Goal: Obtain resource: Download file/media

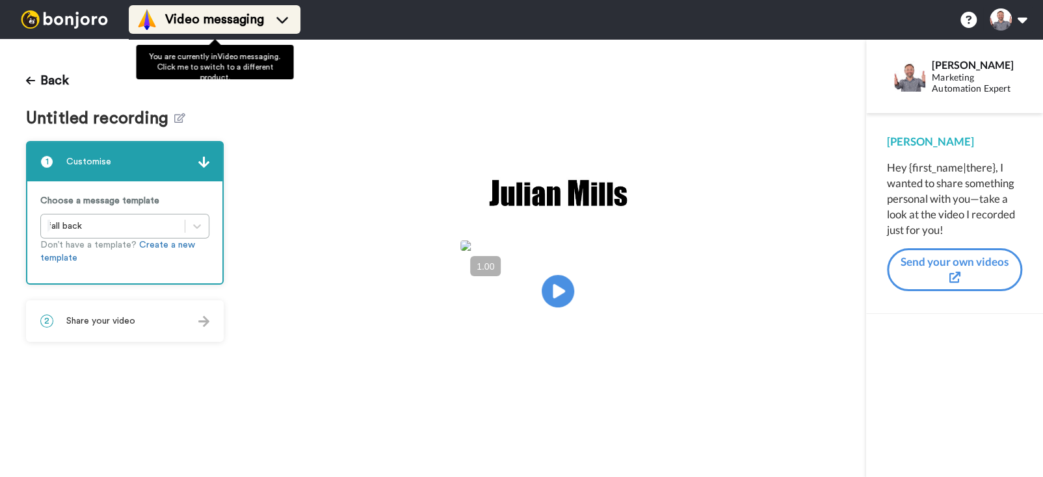
click at [215, 14] on span "Video messaging" at bounding box center [214, 19] width 99 height 18
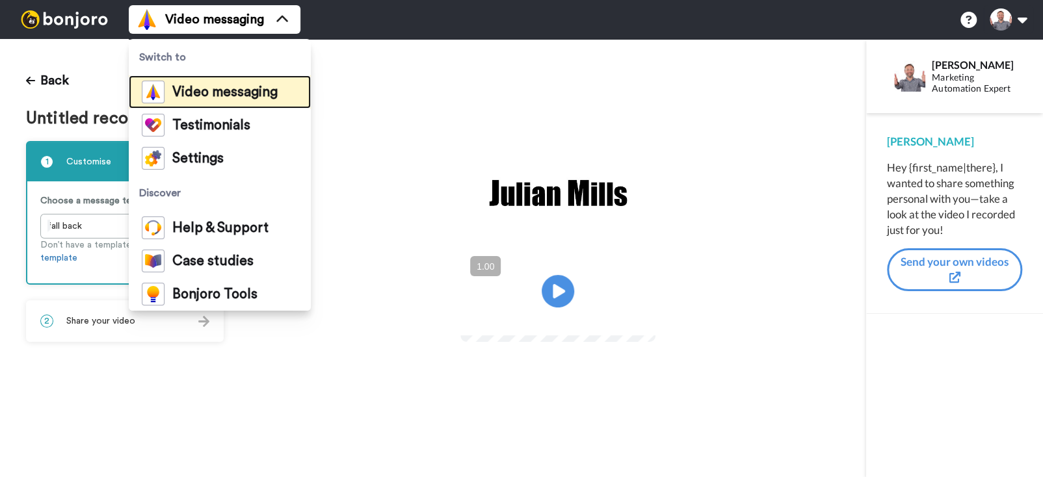
click at [259, 97] on span "Video messaging" at bounding box center [224, 92] width 105 height 13
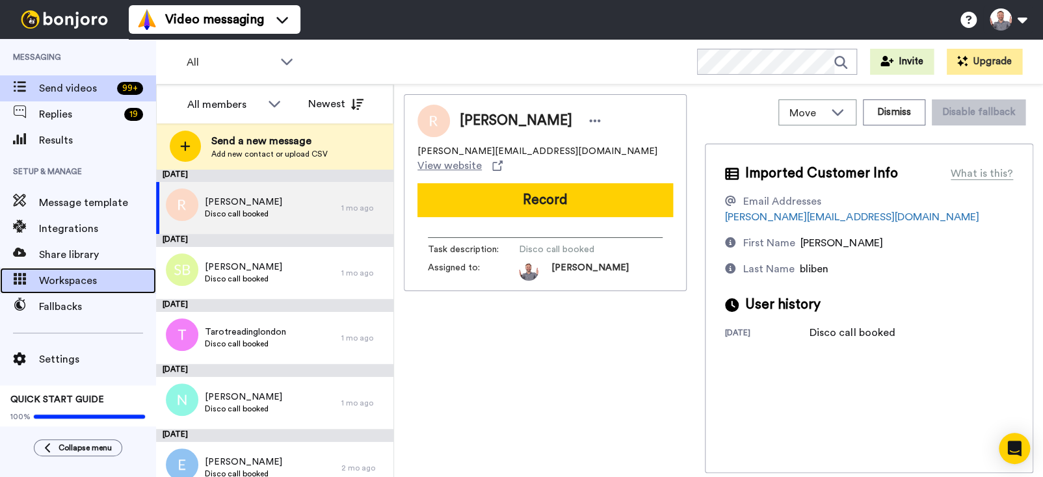
click at [72, 276] on span "Workspaces" at bounding box center [97, 281] width 117 height 16
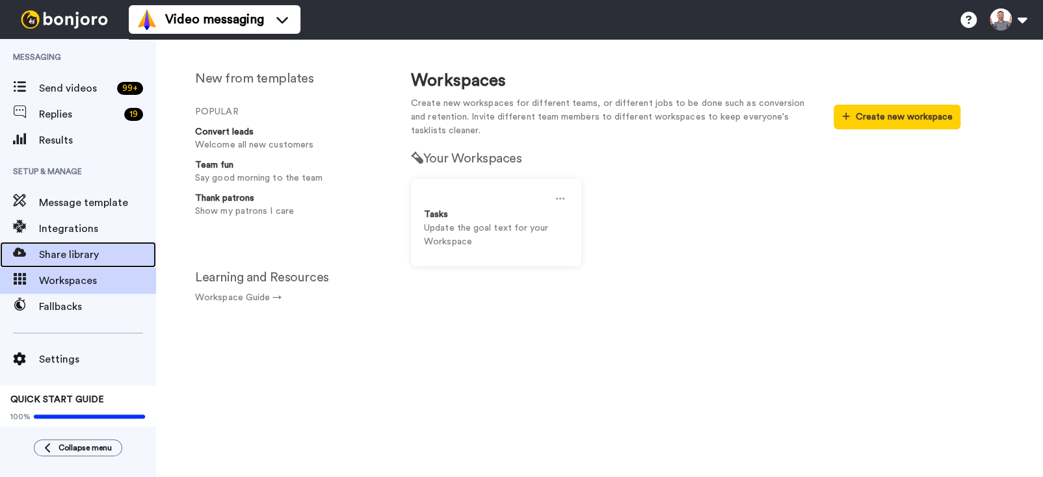
drag, startPoint x: 0, startPoint y: 0, endPoint x: 73, endPoint y: 256, distance: 266.3
click at [73, 256] on span "Share library" at bounding box center [97, 255] width 117 height 16
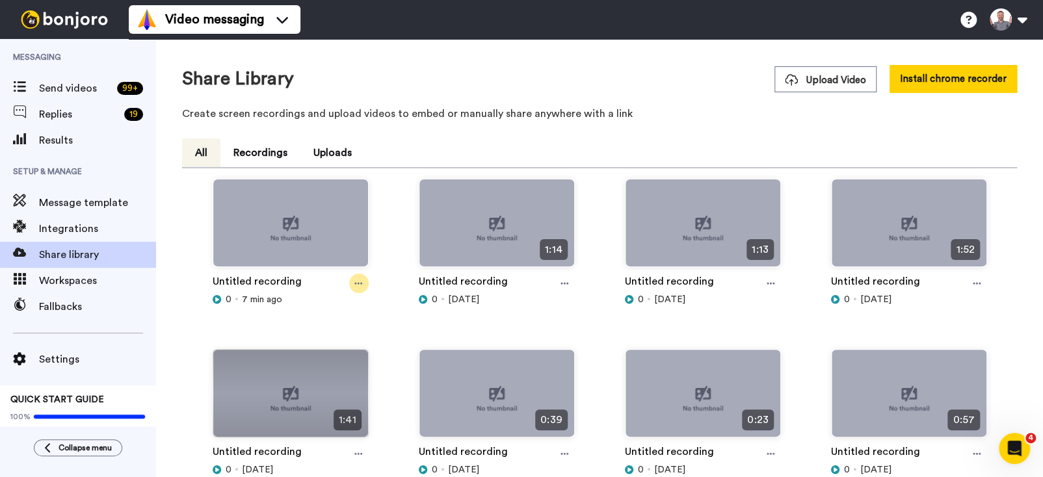
click at [355, 281] on icon at bounding box center [358, 283] width 8 height 9
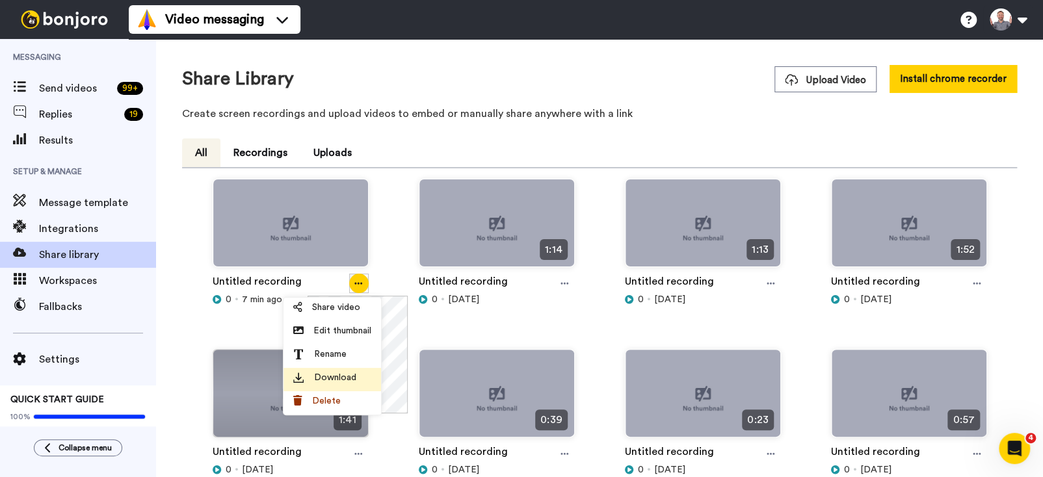
click at [336, 379] on span "Download" at bounding box center [335, 377] width 42 height 13
